Goal: Task Accomplishment & Management: Manage account settings

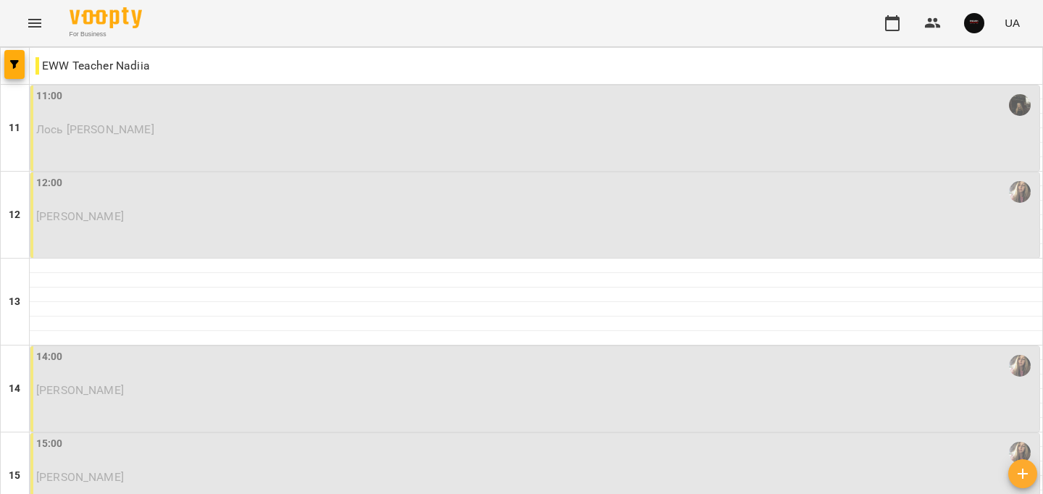
scroll to position [730, 0]
click at [27, 17] on icon "Menu" at bounding box center [34, 22] width 17 height 17
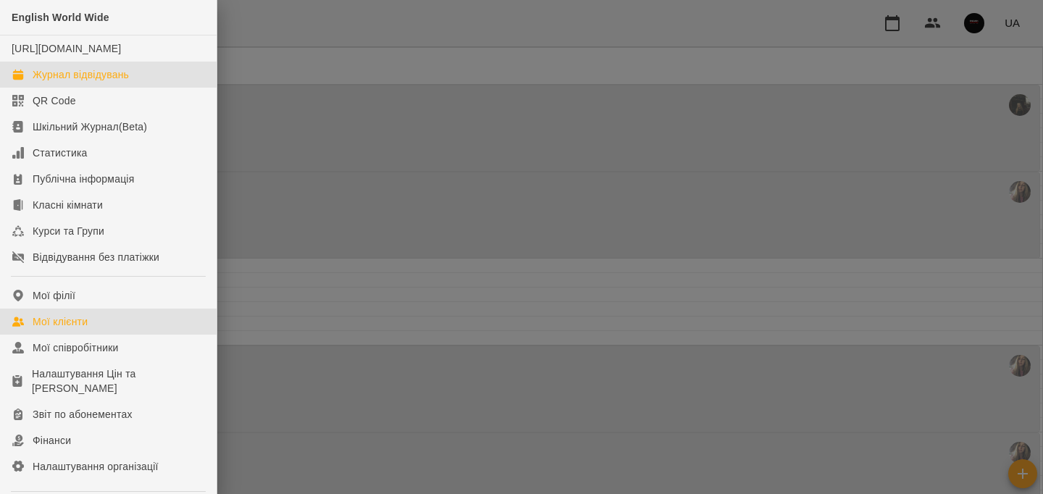
click at [131, 334] on link "Мої клієнти" at bounding box center [108, 321] width 216 height 26
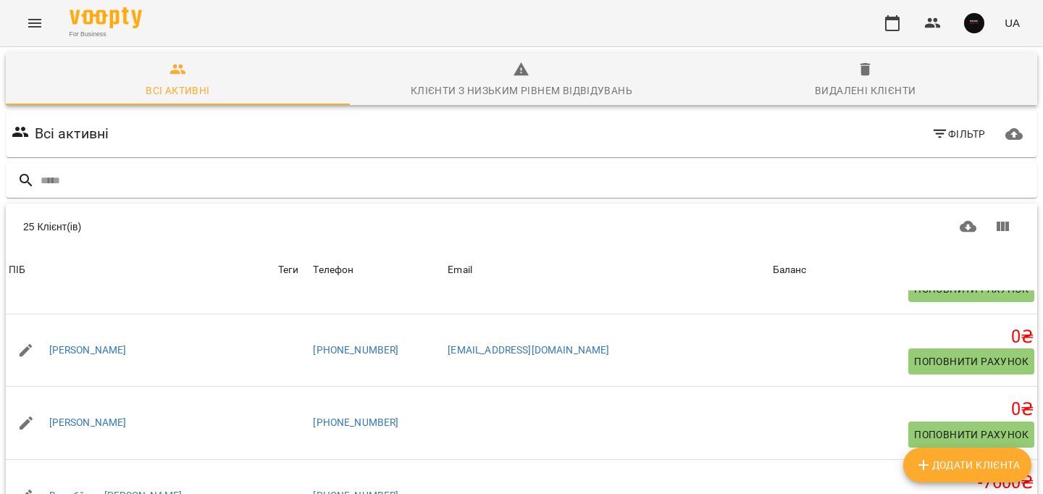
scroll to position [560, 0]
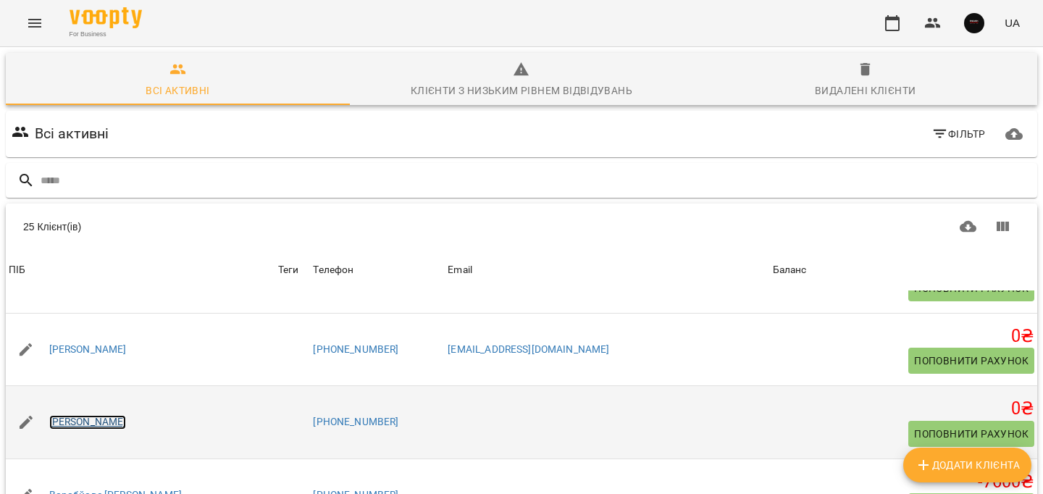
click at [127, 420] on link "[PERSON_NAME]" at bounding box center [87, 422] width 77 height 14
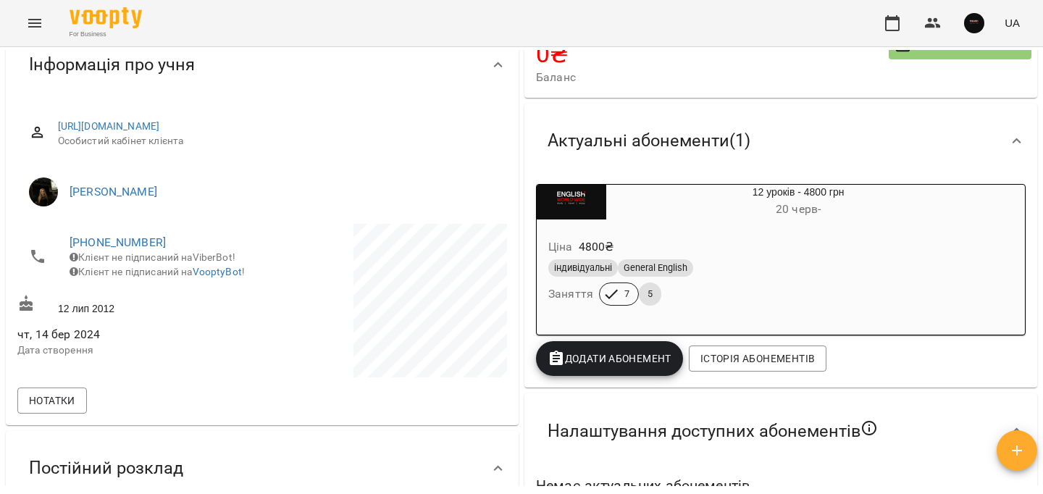
scroll to position [125, 0]
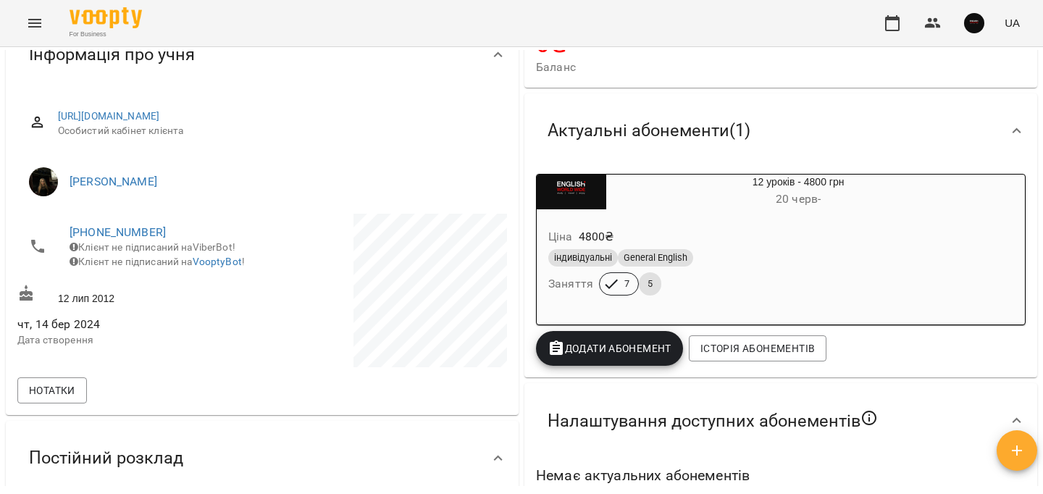
click at [563, 350] on icon "button" at bounding box center [555, 348] width 17 height 17
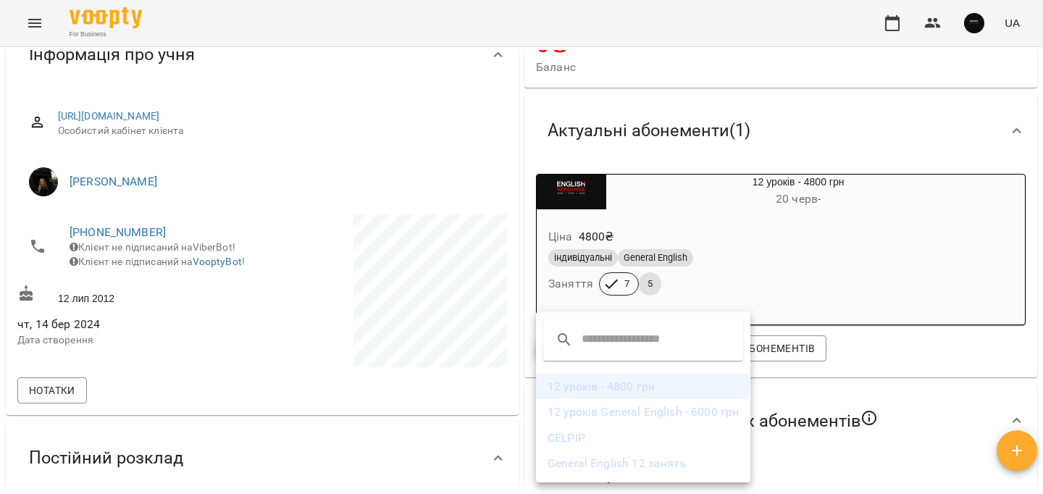
click at [639, 386] on li "12 уроків - 4800 грн" at bounding box center [643, 387] width 214 height 26
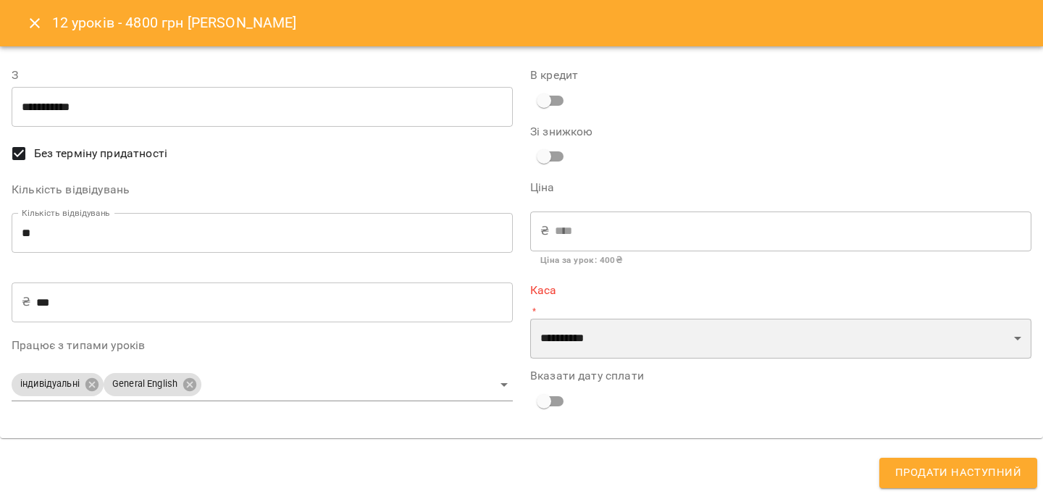
click at [620, 346] on select "**********" at bounding box center [780, 339] width 501 height 41
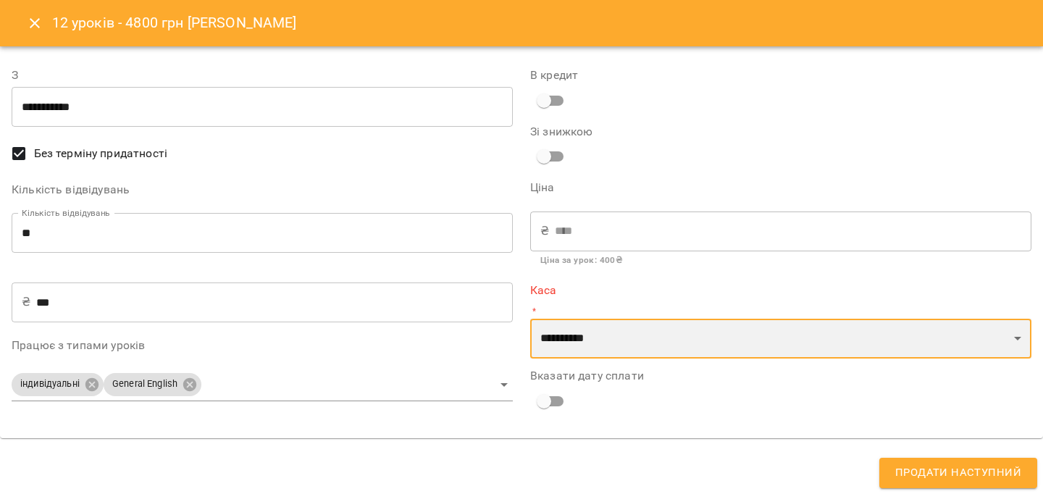
select select "****"
click at [530, 319] on select "**********" at bounding box center [780, 339] width 501 height 41
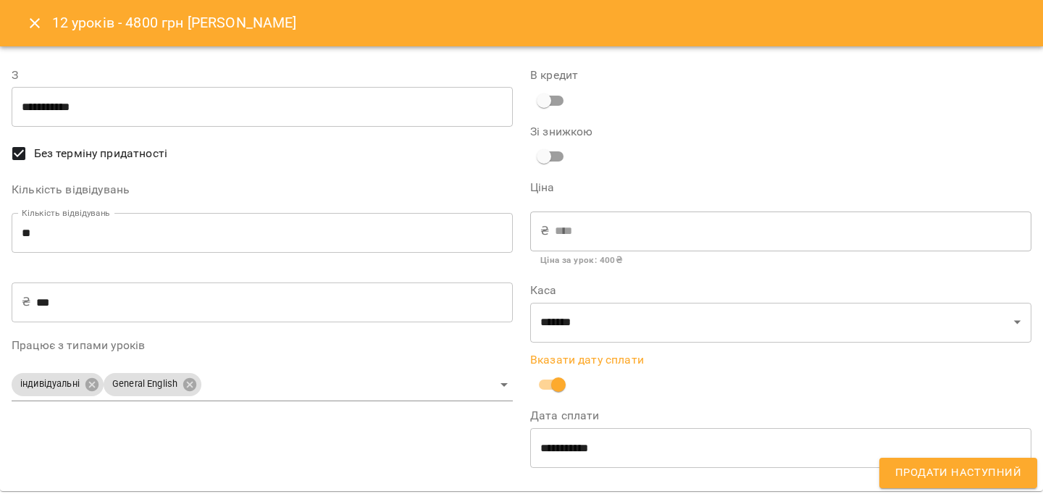
click at [935, 468] on span "Продати наступний" at bounding box center [958, 472] width 126 height 19
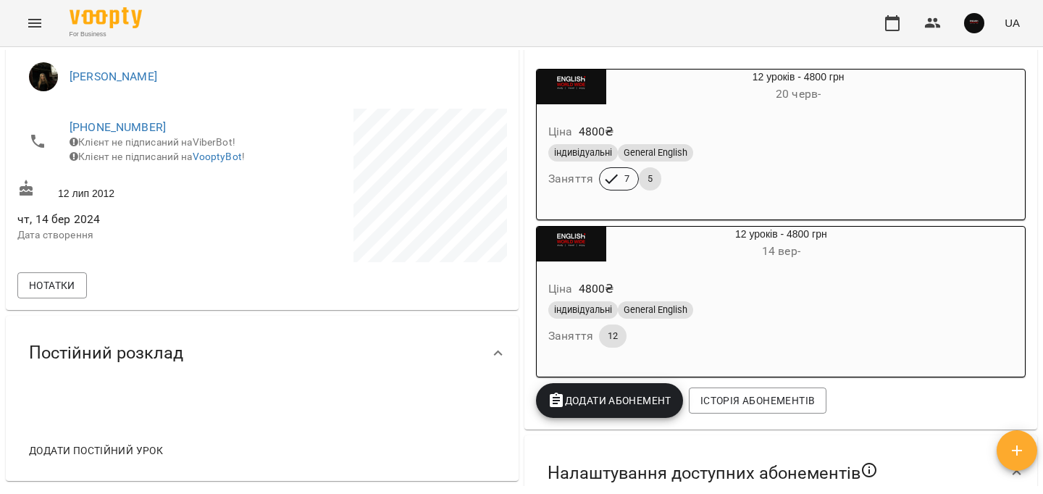
scroll to position [229, 0]
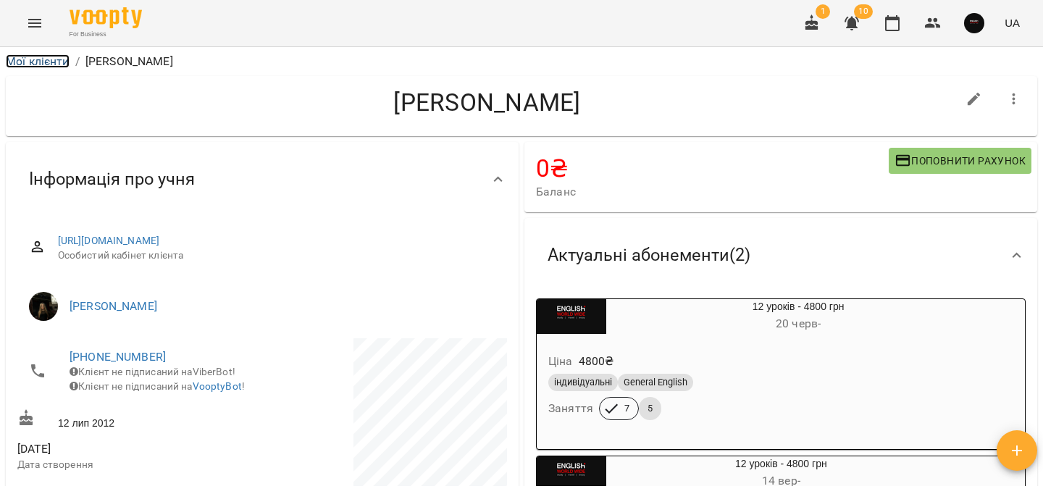
click at [63, 54] on link "Мої клієнти" at bounding box center [38, 61] width 64 height 14
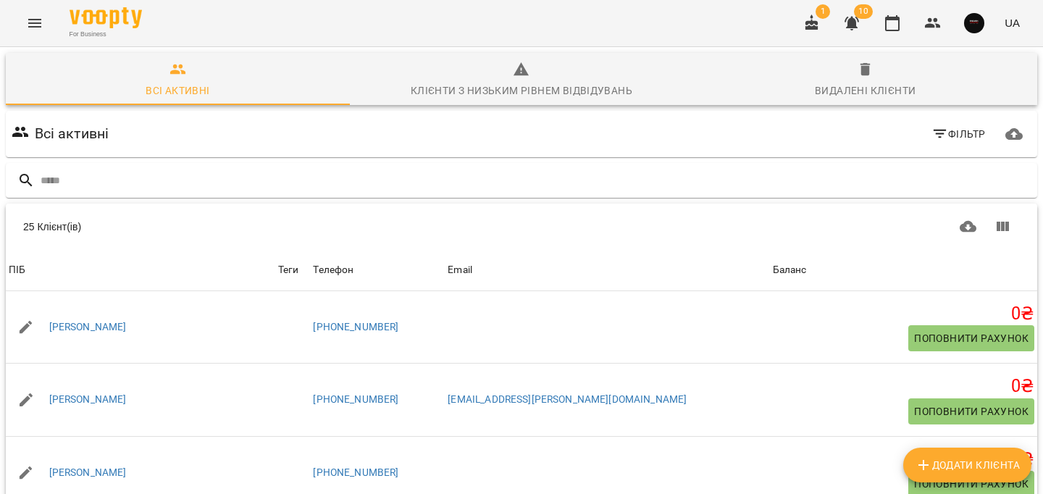
click at [41, 29] on icon "Menu" at bounding box center [34, 22] width 17 height 17
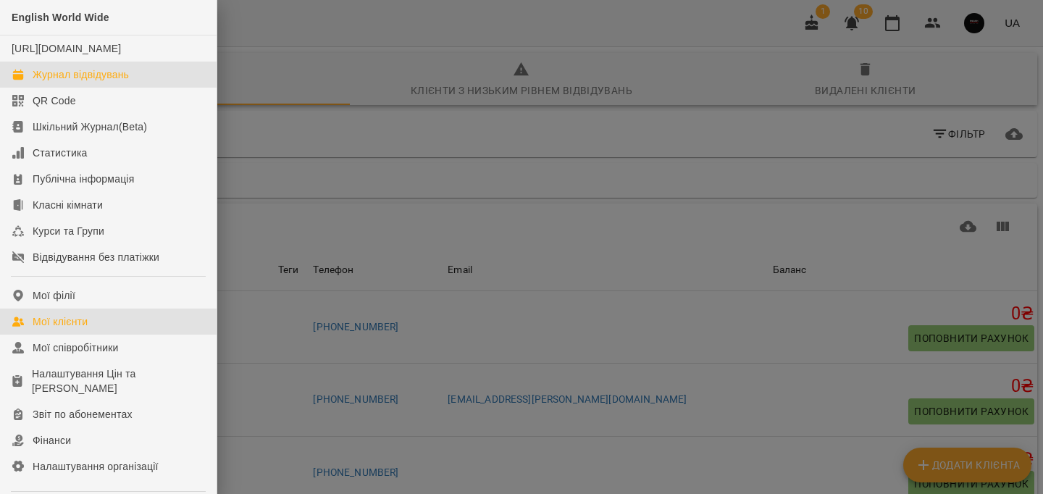
click at [112, 88] on link "Журнал відвідувань" at bounding box center [108, 75] width 216 height 26
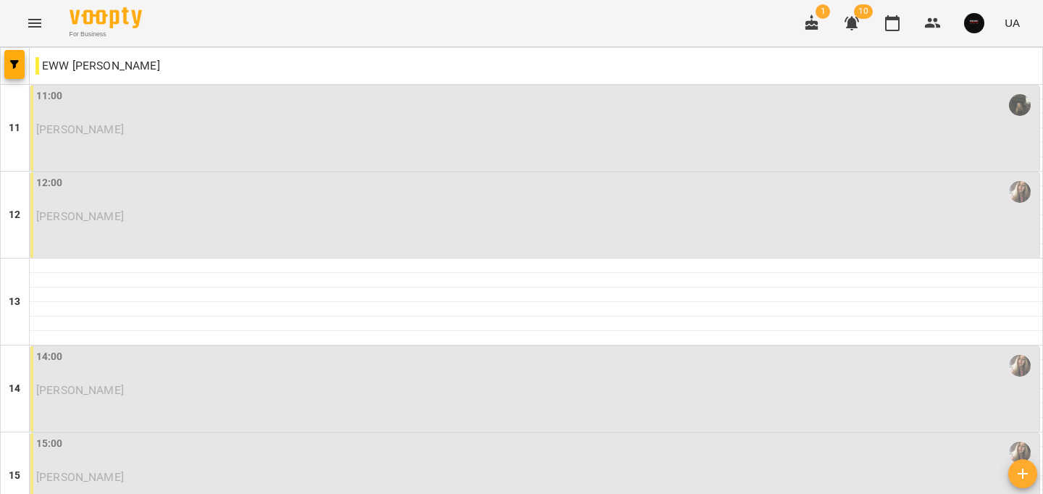
scroll to position [730, 0]
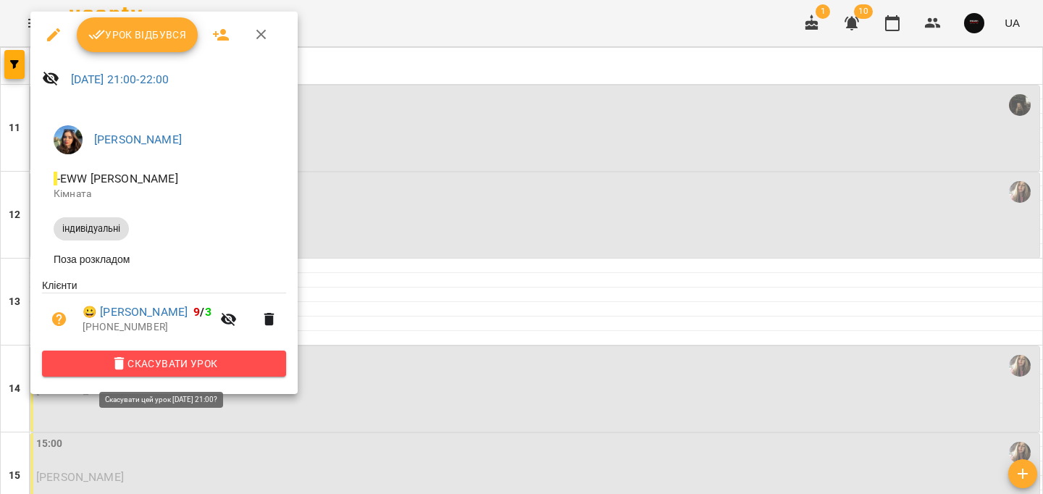
click at [255, 372] on span "Скасувати Урок" at bounding box center [164, 363] width 221 height 17
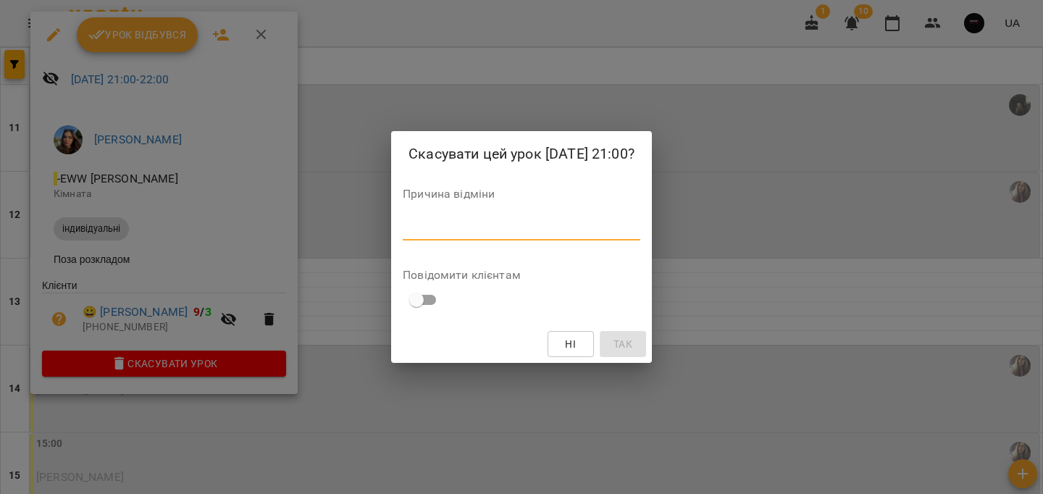
click at [447, 229] on textarea at bounding box center [521, 229] width 237 height 14
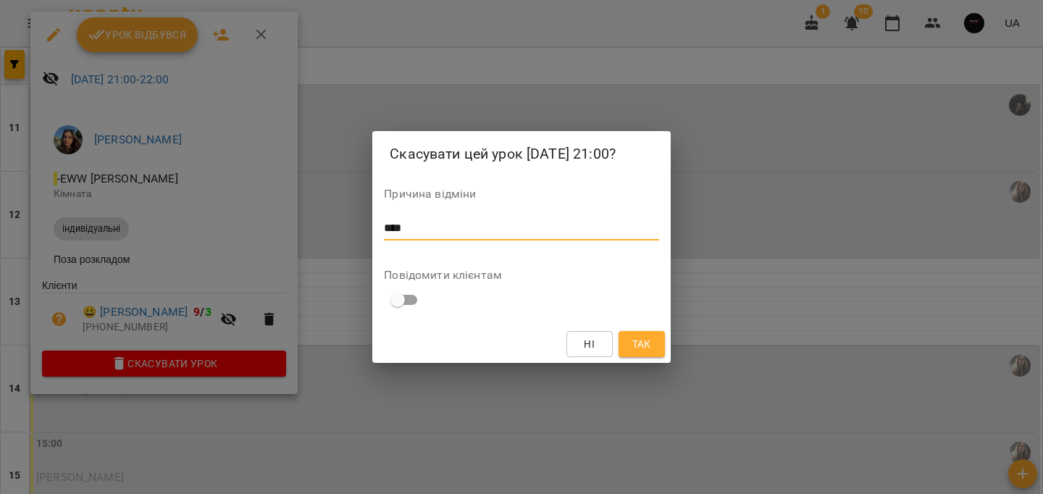
type textarea "****"
click at [655, 342] on button "Так" at bounding box center [641, 344] width 46 height 26
